Goal: Check status: Check status

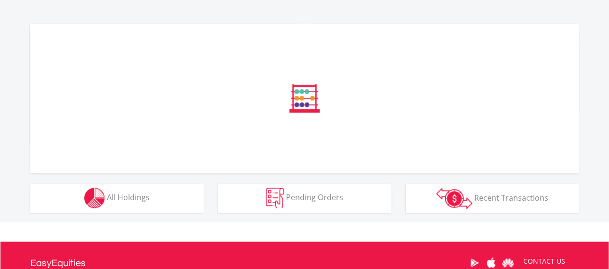
scroll to position [303, 0]
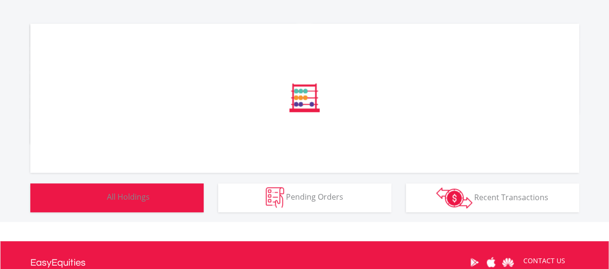
click at [88, 195] on img "button" at bounding box center [94, 197] width 21 height 21
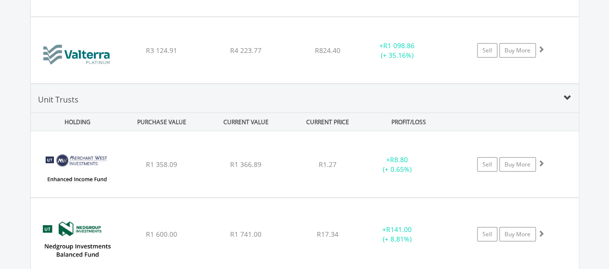
scroll to position [1178, 0]
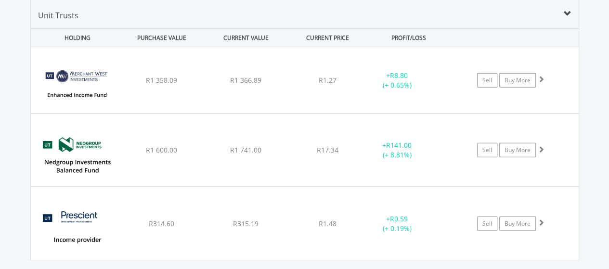
scroll to position [1266, 0]
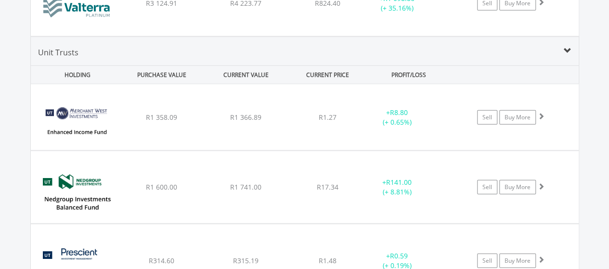
scroll to position [1231, 0]
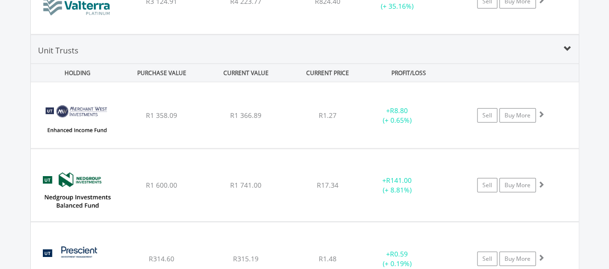
scroll to position [1309, 0]
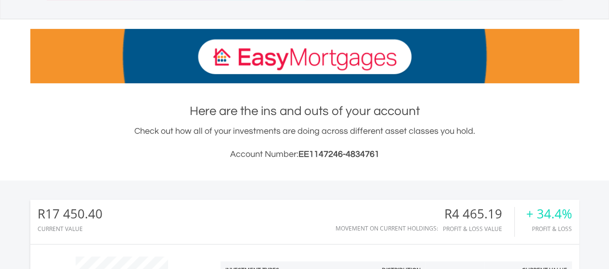
scroll to position [115, 0]
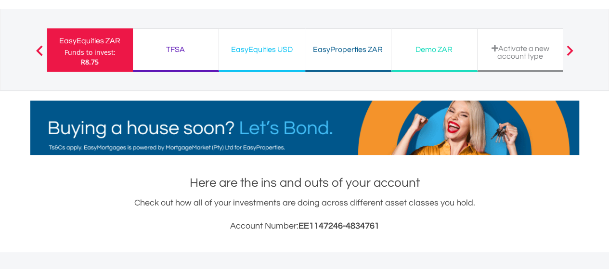
scroll to position [0, 0]
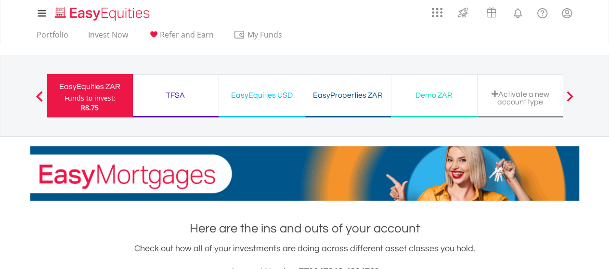
click at [234, 108] on div "EasyEquities USD Funds to invest: R8.75" at bounding box center [262, 95] width 86 height 43
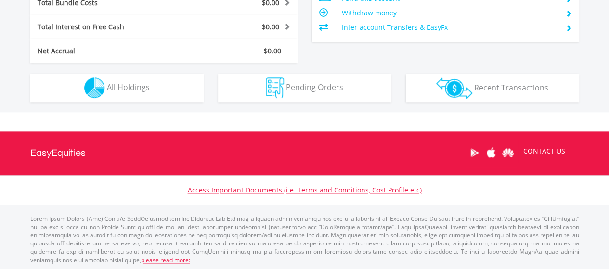
scroll to position [92, 183]
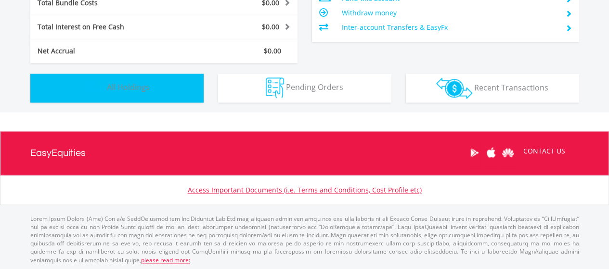
click at [41, 100] on button "Holdings All Holdings" at bounding box center [116, 88] width 173 height 29
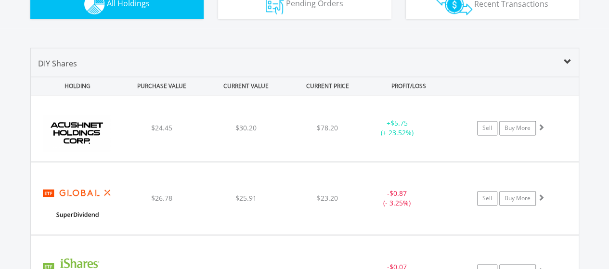
scroll to position [639, 0]
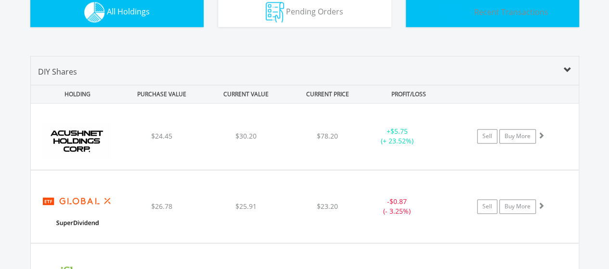
click at [462, 22] on img "button" at bounding box center [454, 12] width 36 height 21
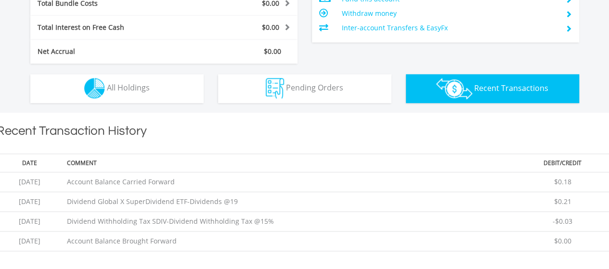
scroll to position [545, 0]
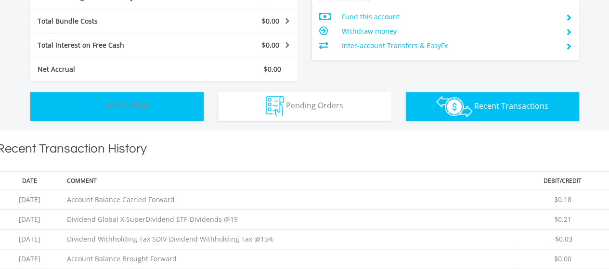
click at [47, 109] on button "Holdings All Holdings" at bounding box center [116, 106] width 173 height 29
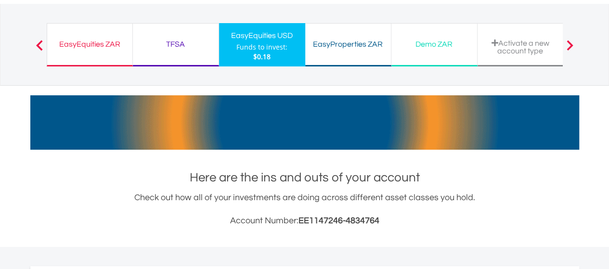
scroll to position [0, 0]
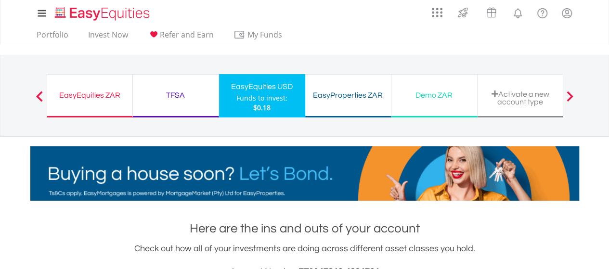
click at [423, 96] on div "Demo ZAR" at bounding box center [434, 95] width 74 height 13
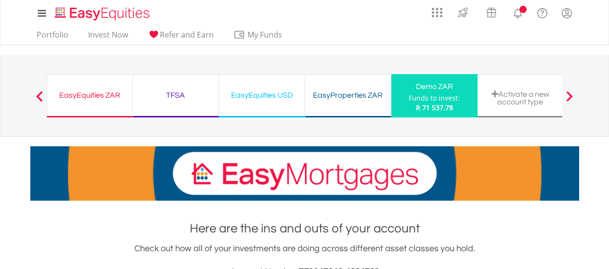
scroll to position [413, 0]
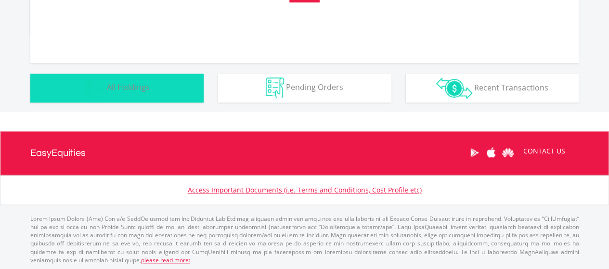
click at [46, 100] on button "Holdings All Holdings" at bounding box center [116, 88] width 173 height 29
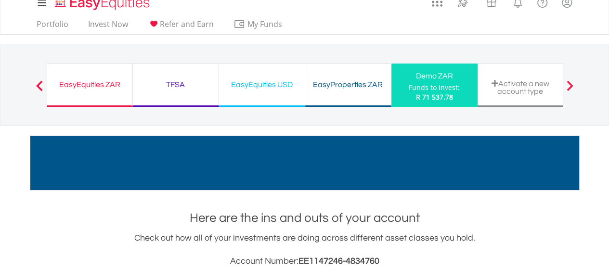
scroll to position [0, 0]
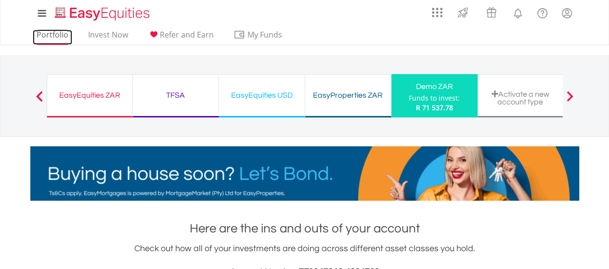
click at [44, 38] on link "Portfolio" at bounding box center [52, 37] width 39 height 15
